Goal: Information Seeking & Learning: Learn about a topic

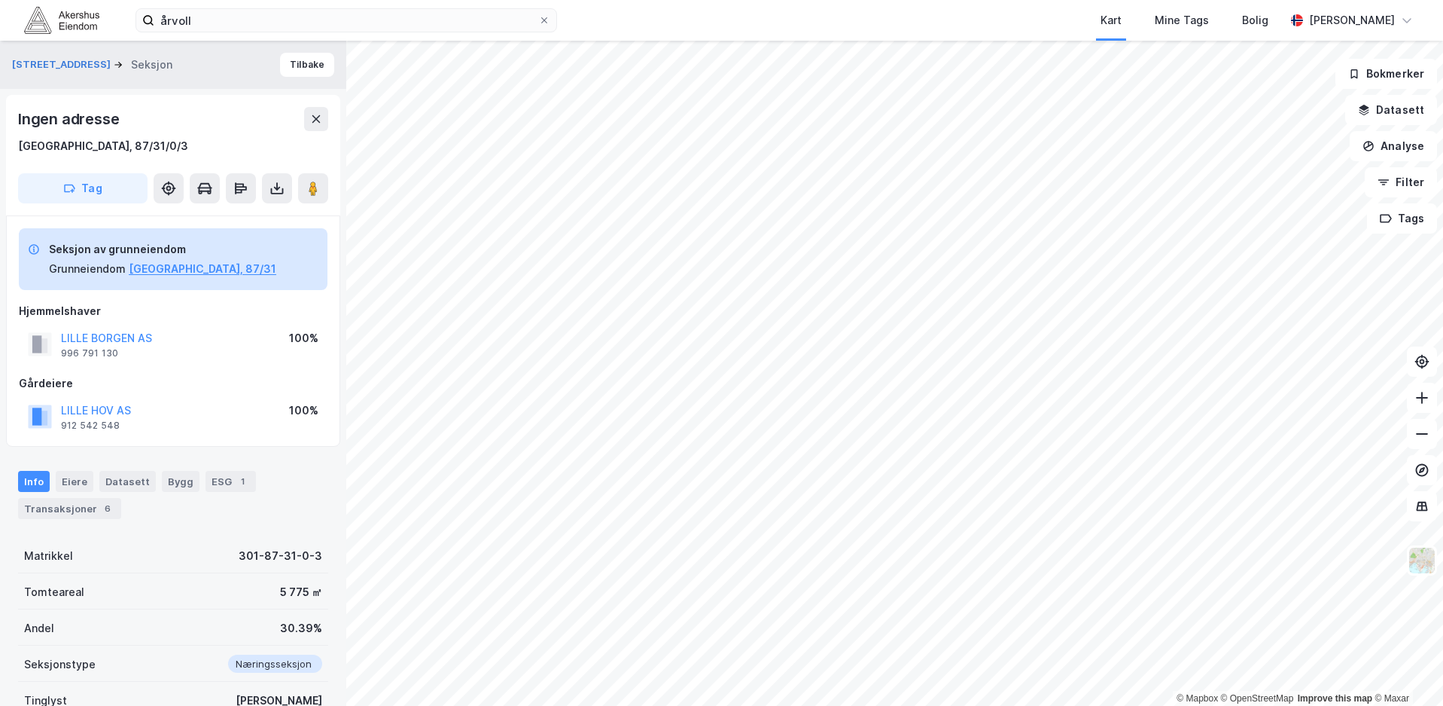
scroll to position [43, 0]
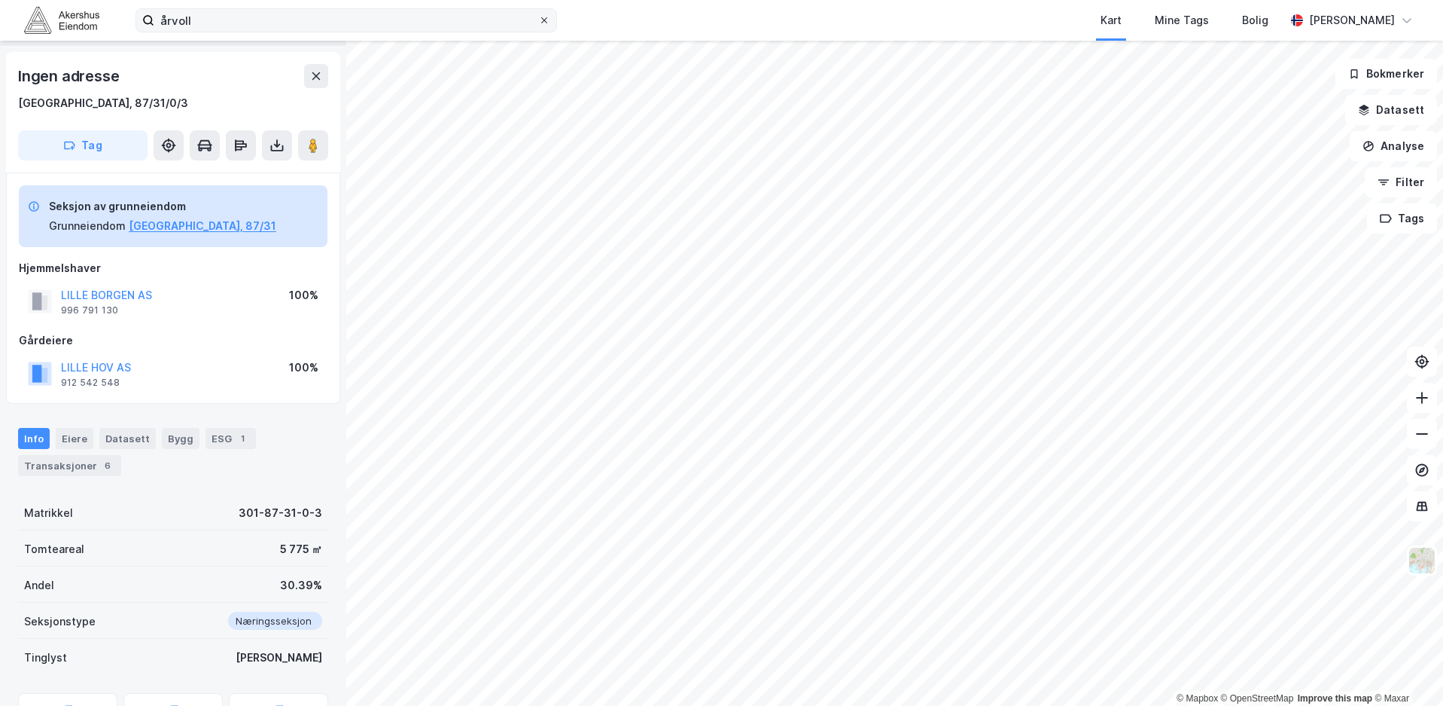
click at [539, 18] on span at bounding box center [544, 20] width 12 height 12
click at [538, 18] on input "årvoll" at bounding box center [346, 20] width 384 height 23
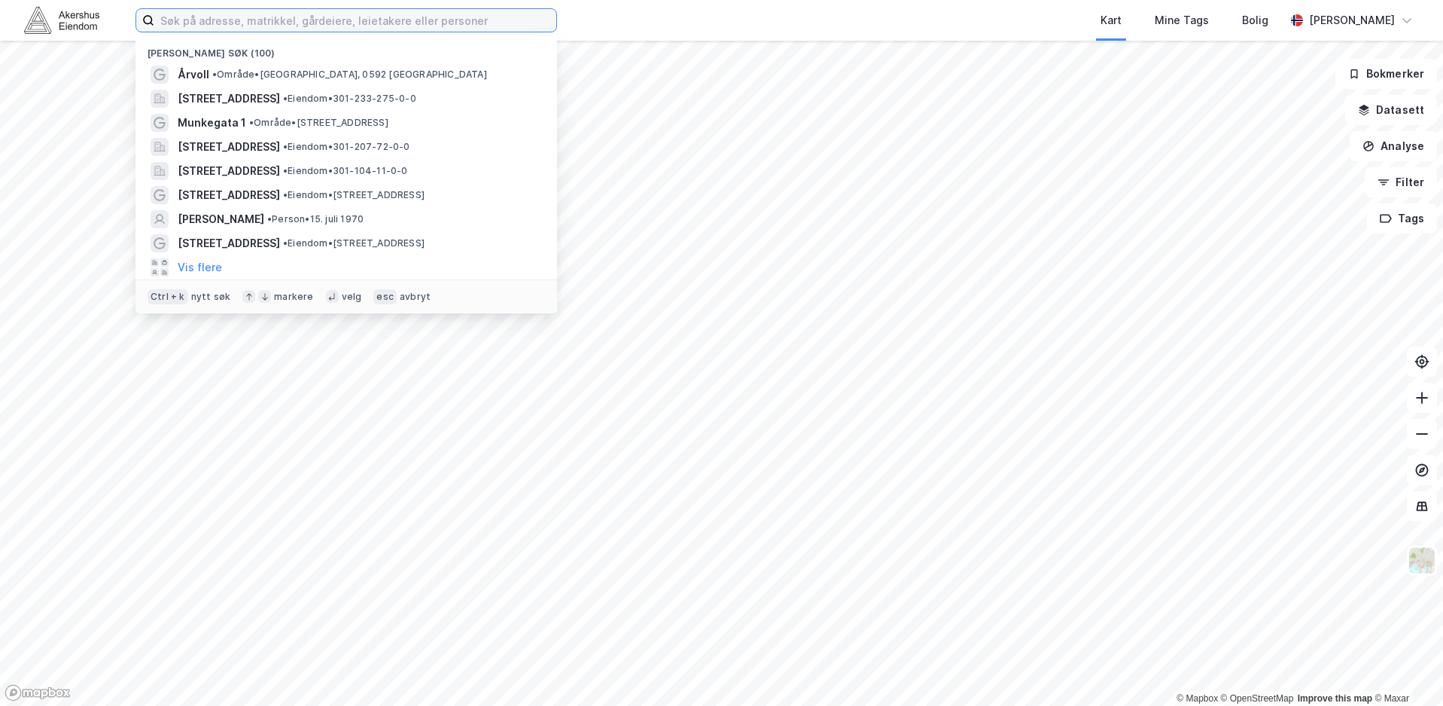
click at [394, 22] on input at bounding box center [355, 20] width 402 height 23
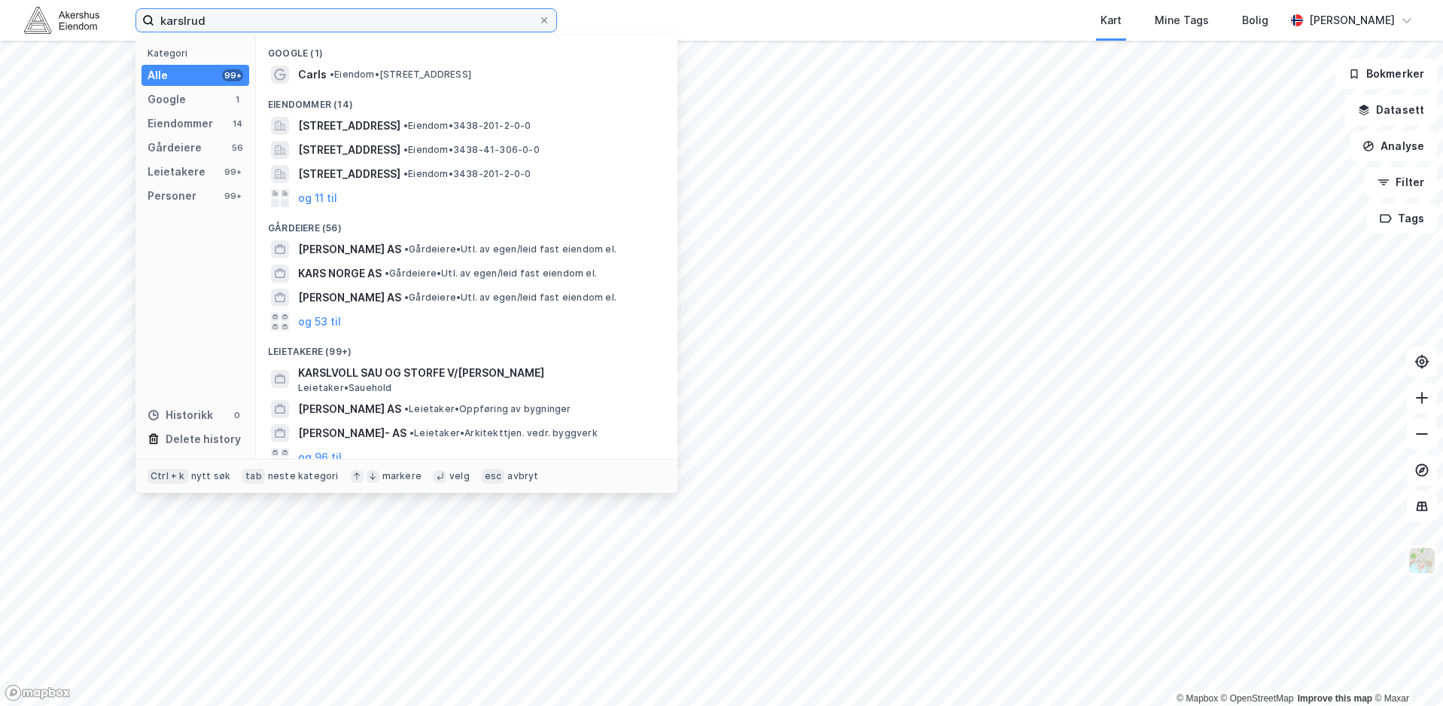
type input "karslrud"
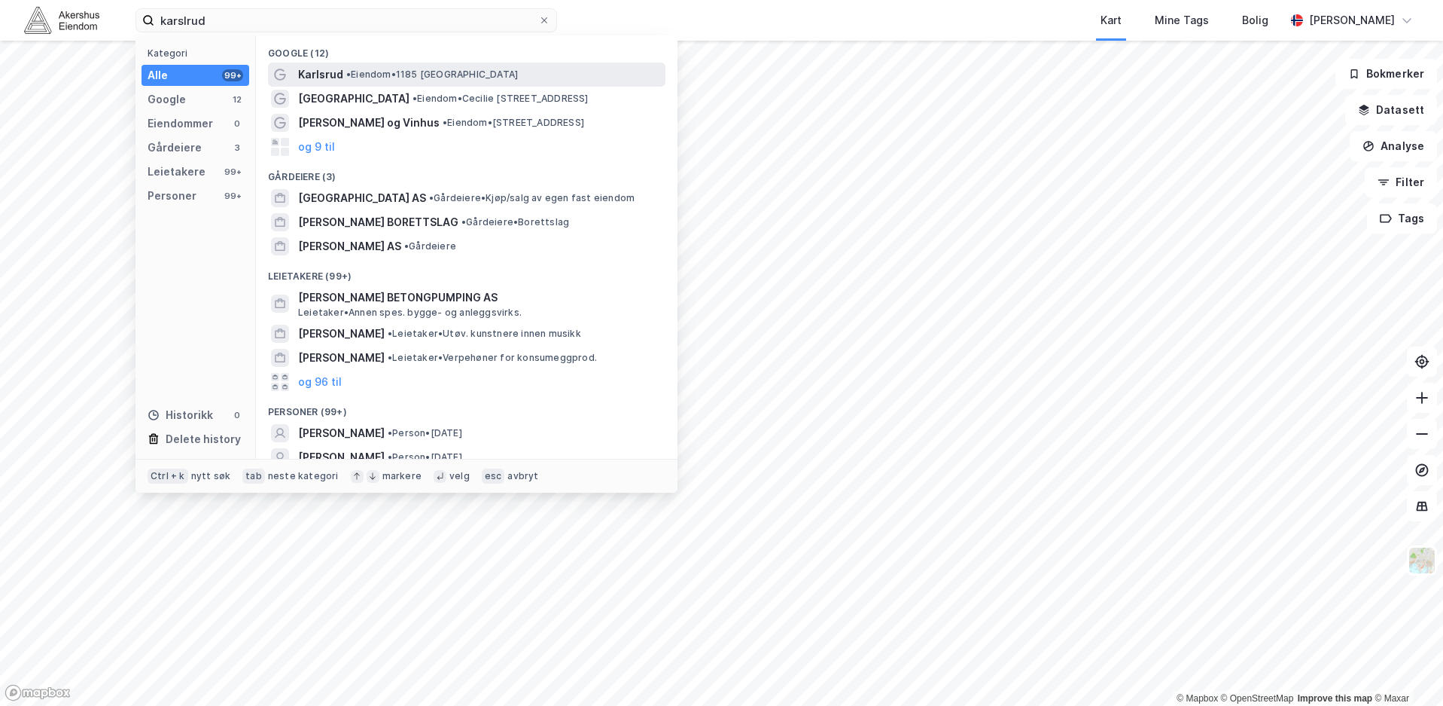
click at [342, 75] on div "[PERSON_NAME] • 1185 [GEOGRAPHIC_DATA]" at bounding box center [480, 75] width 364 height 18
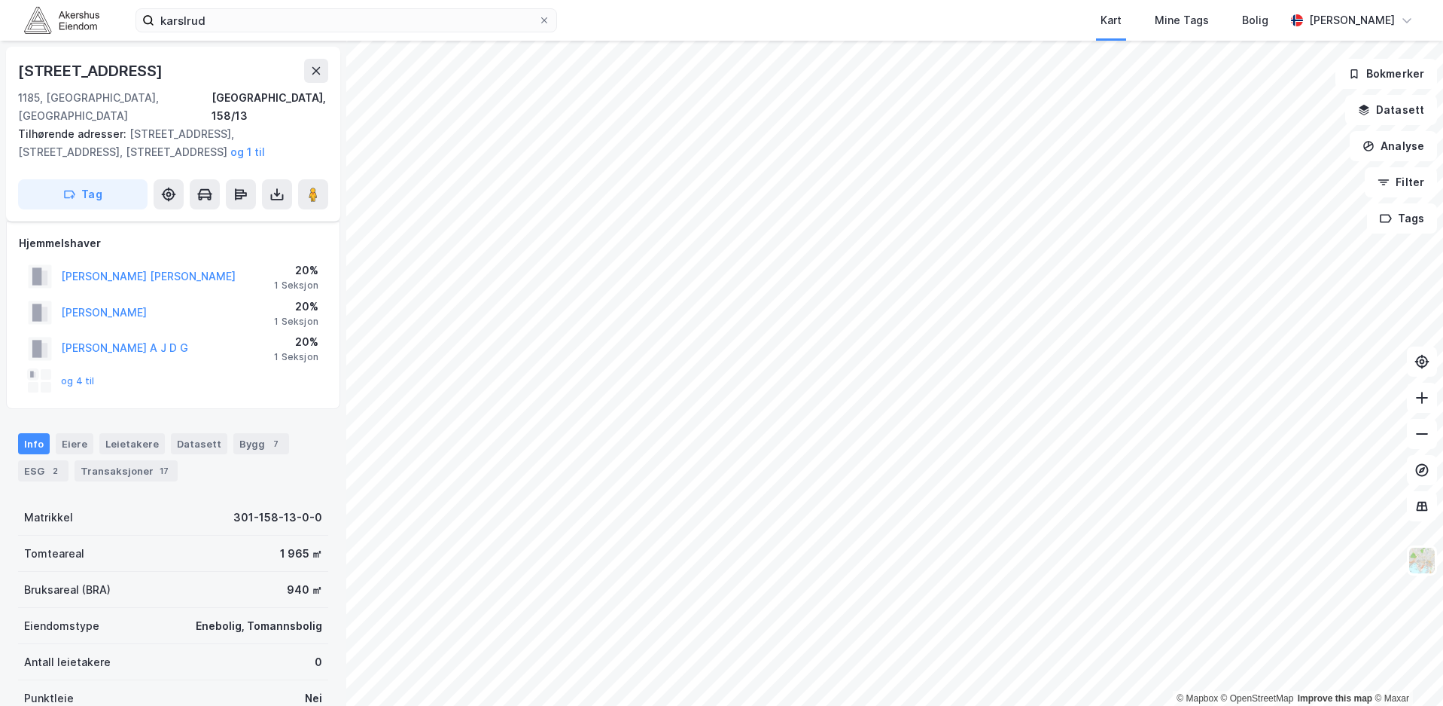
scroll to position [43, 0]
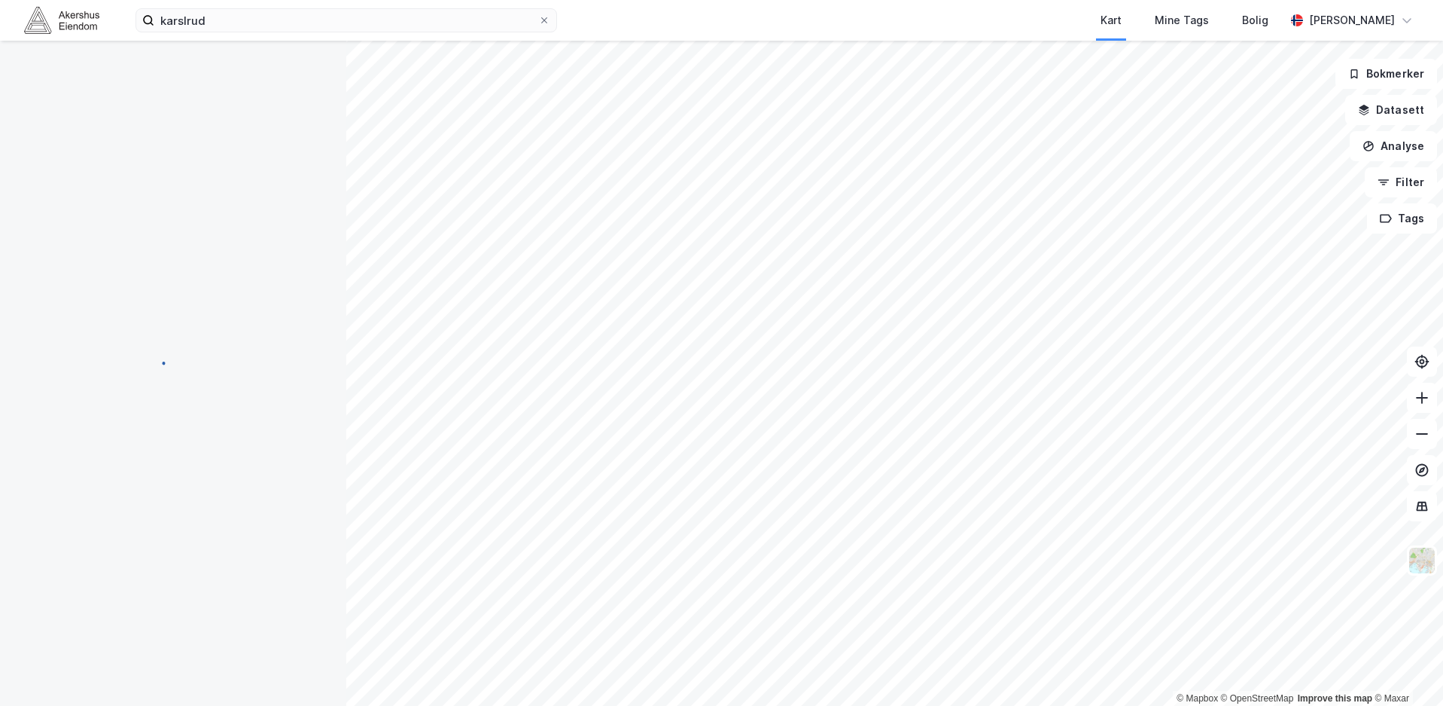
scroll to position [43, 0]
click at [541, 16] on icon at bounding box center [544, 20] width 9 height 9
click at [538, 16] on input "karslrud" at bounding box center [346, 20] width 384 height 23
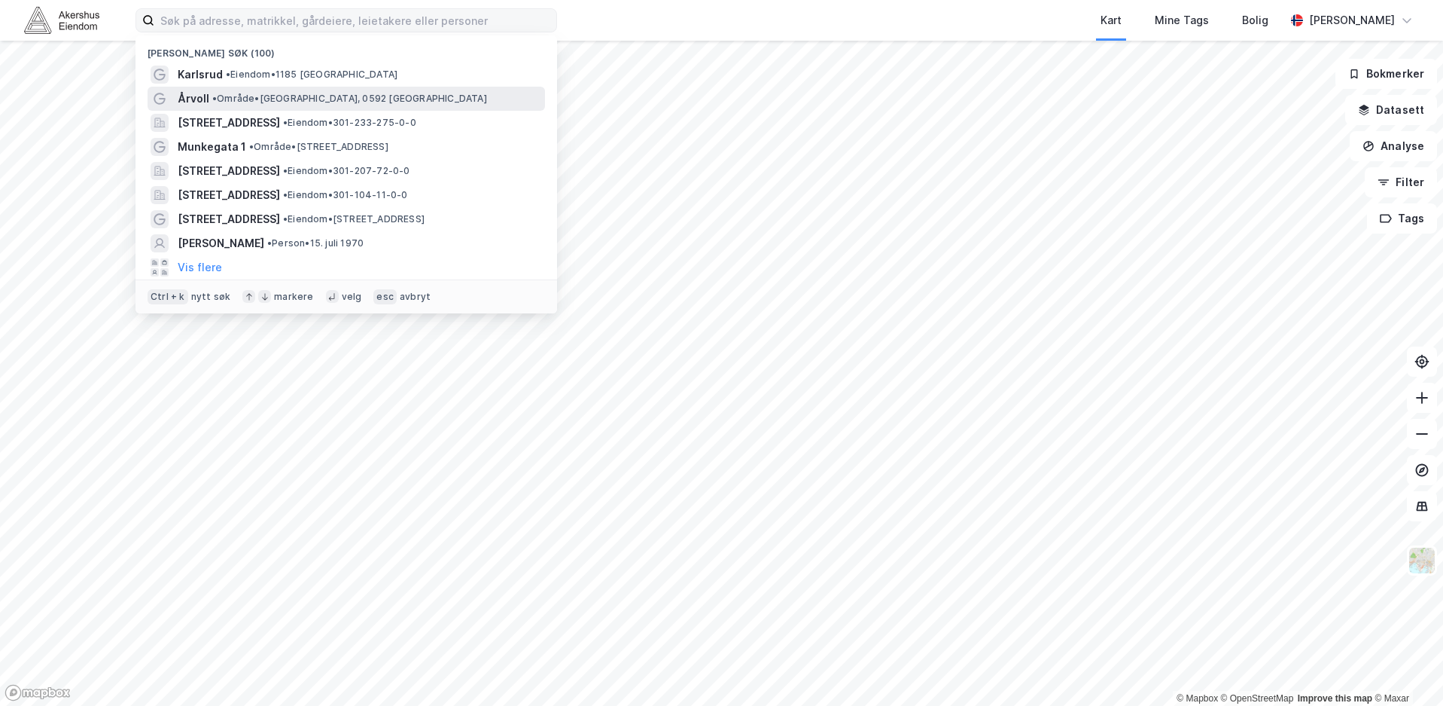
click at [282, 98] on span "• Område • [GEOGRAPHIC_DATA], 0592 [GEOGRAPHIC_DATA]" at bounding box center [349, 99] width 275 height 12
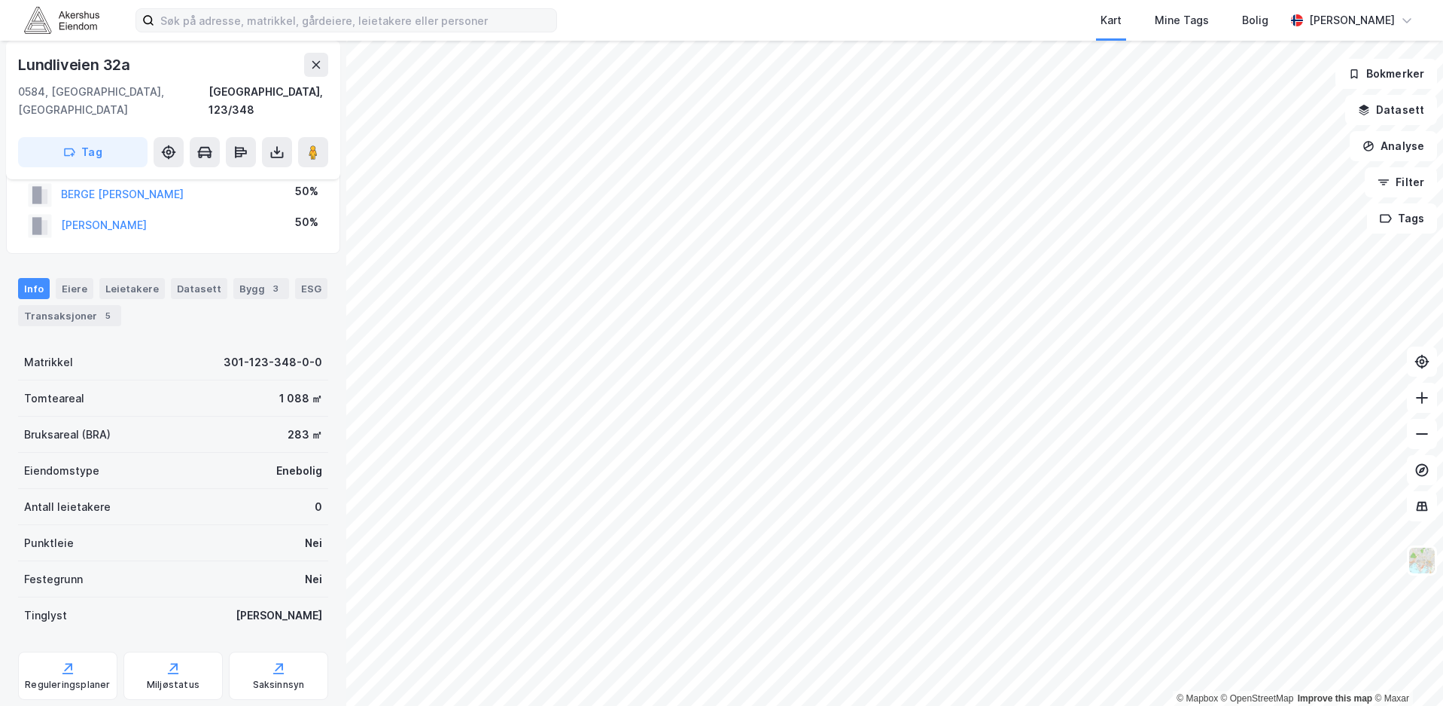
scroll to position [43, 0]
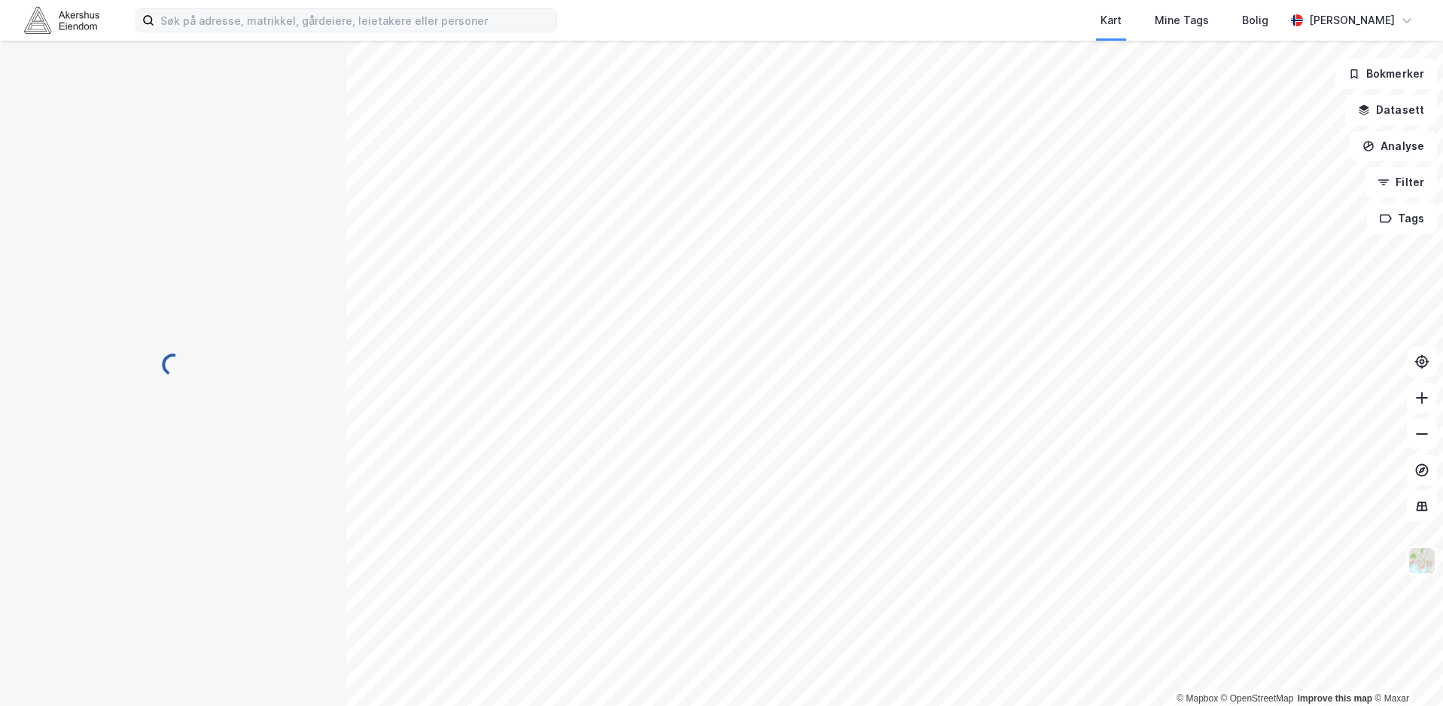
scroll to position [43, 0]
